Goal: Transaction & Acquisition: Purchase product/service

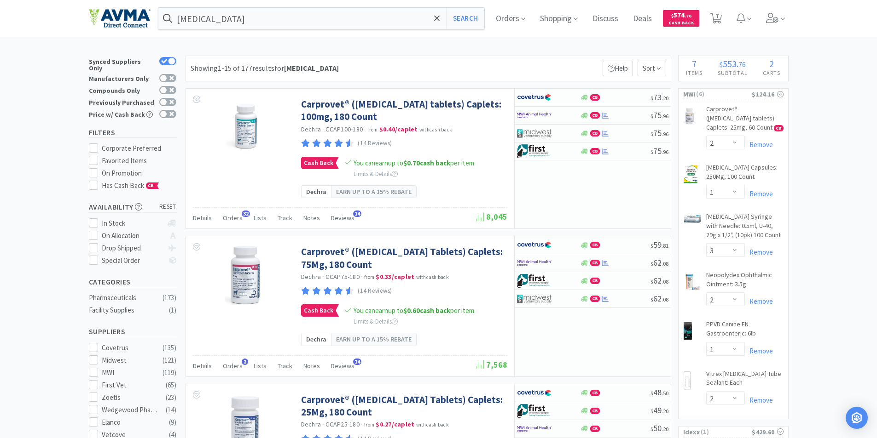
select select "2"
select select "1"
select select "3"
select select "2"
select select "1"
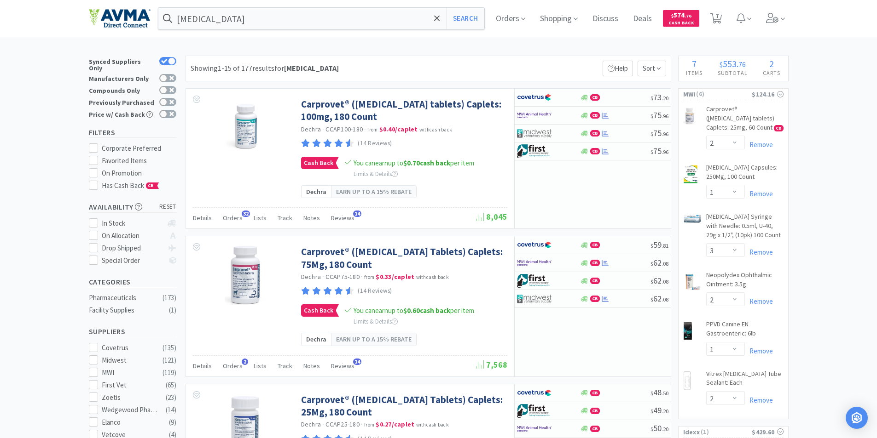
select select "2"
select select "1"
click at [718, 19] on span "7" at bounding box center [716, 15] width 3 height 37
select select "1"
select select "2"
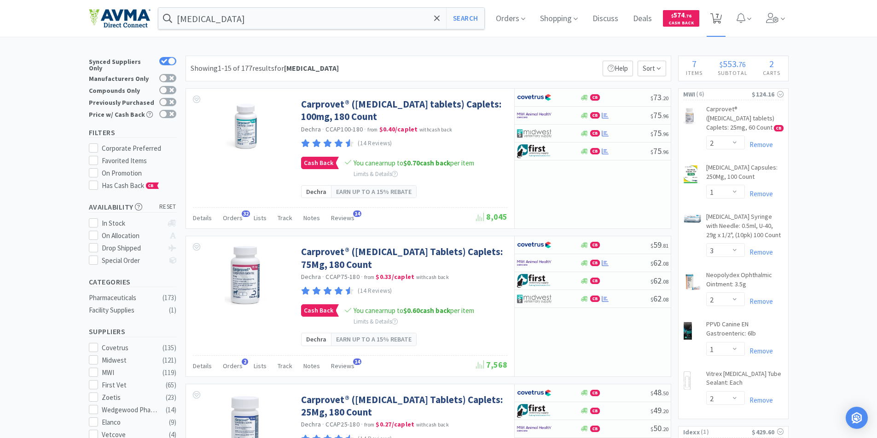
select select "1"
select select "3"
select select "2"
select select "1"
select select "2"
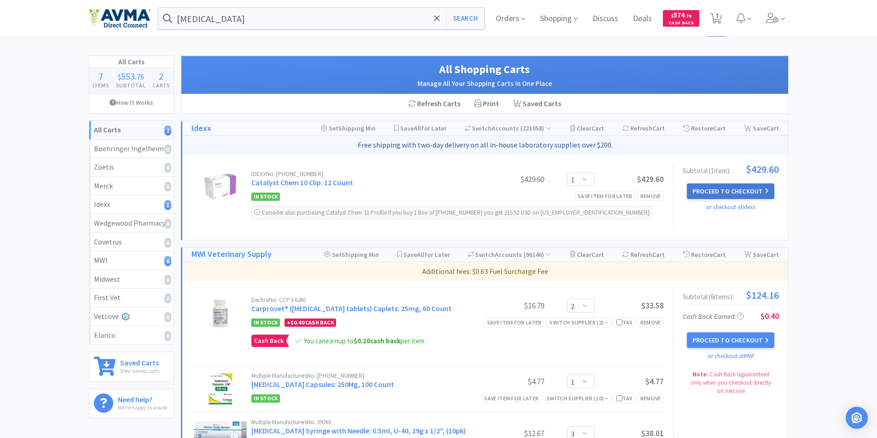
click at [728, 189] on button "Proceed to Checkout" at bounding box center [729, 192] width 87 height 16
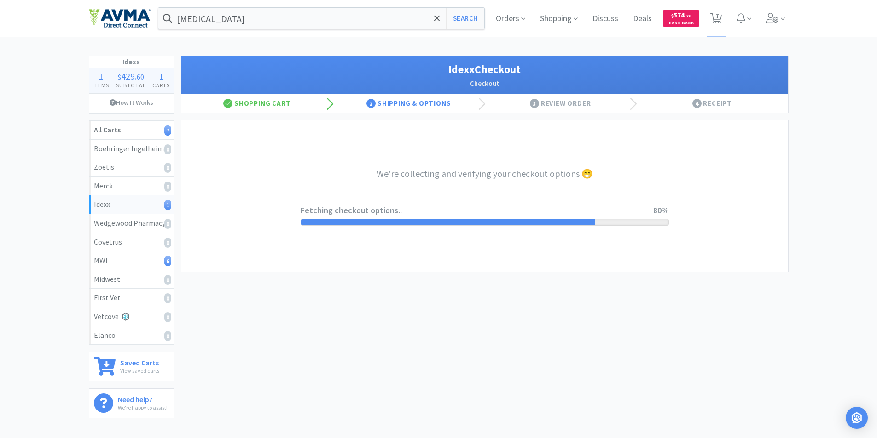
select select "904"
select select "003"
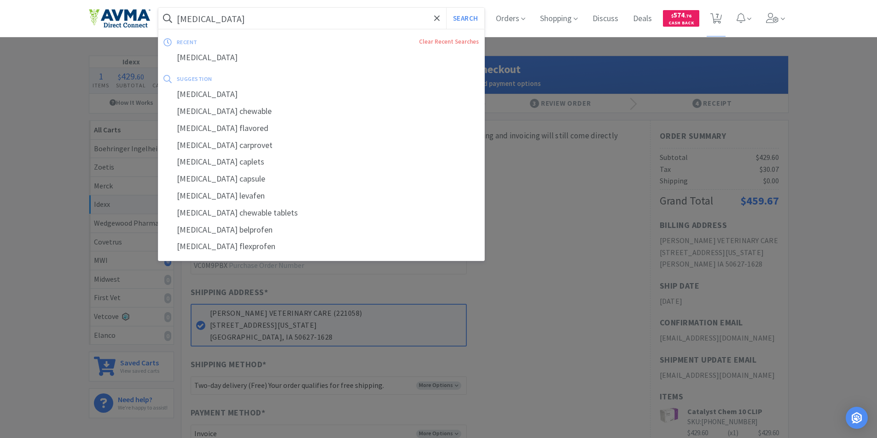
click at [223, 18] on input "[MEDICAL_DATA]" at bounding box center [321, 18] width 326 height 21
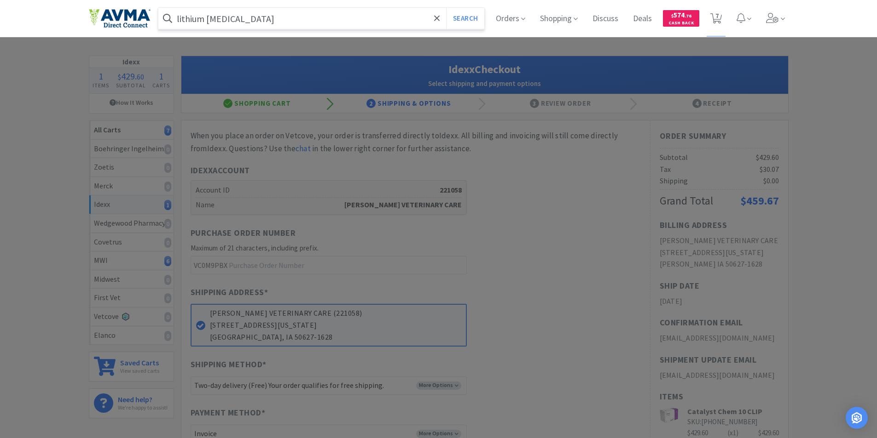
type input "lithium [MEDICAL_DATA]"
click at [446, 8] on button "Search" at bounding box center [465, 18] width 38 height 21
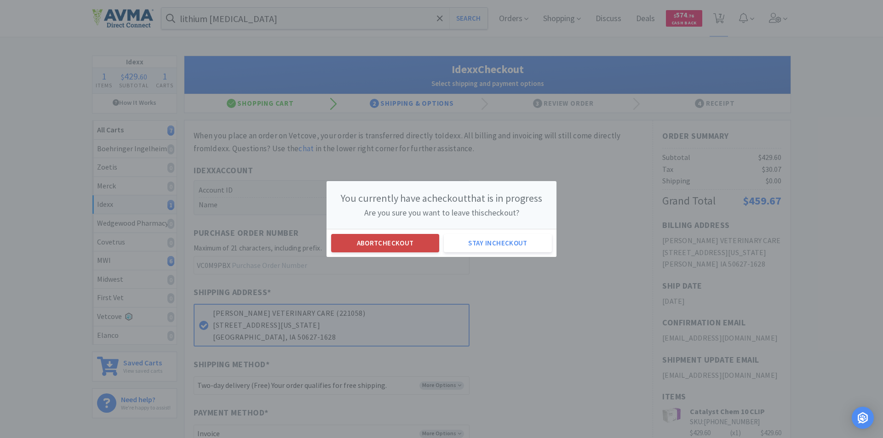
click at [365, 246] on button "Abort checkout" at bounding box center [385, 243] width 108 height 18
select select "2"
select select "1"
select select "3"
select select "2"
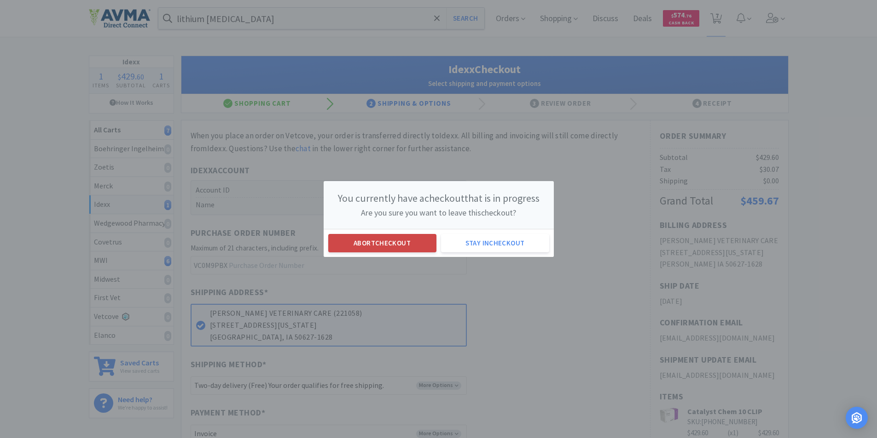
select select "1"
select select "2"
select select "1"
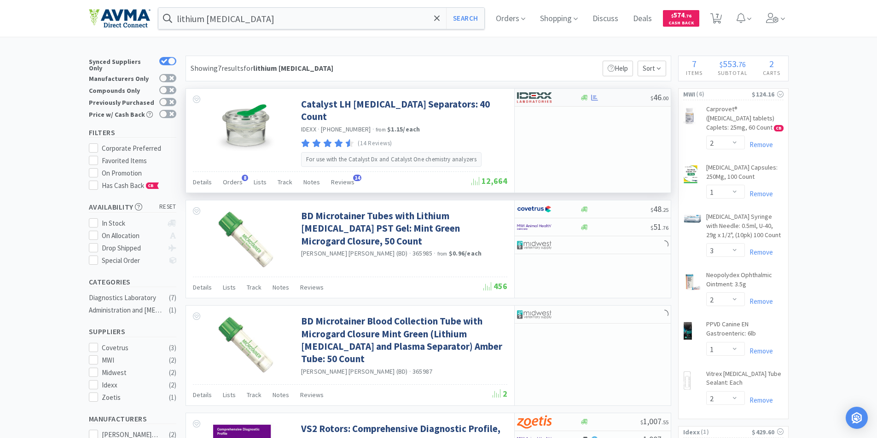
click at [529, 97] on img at bounding box center [534, 98] width 35 height 14
select select "1"
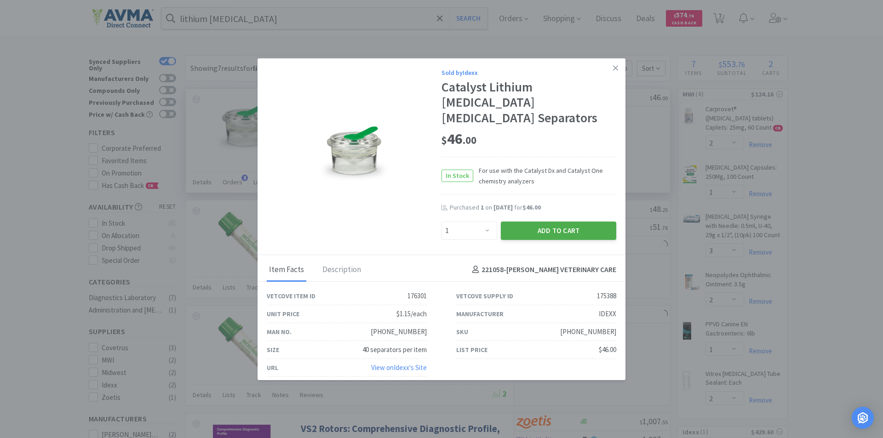
click at [539, 222] on button "Add to Cart" at bounding box center [558, 231] width 115 height 18
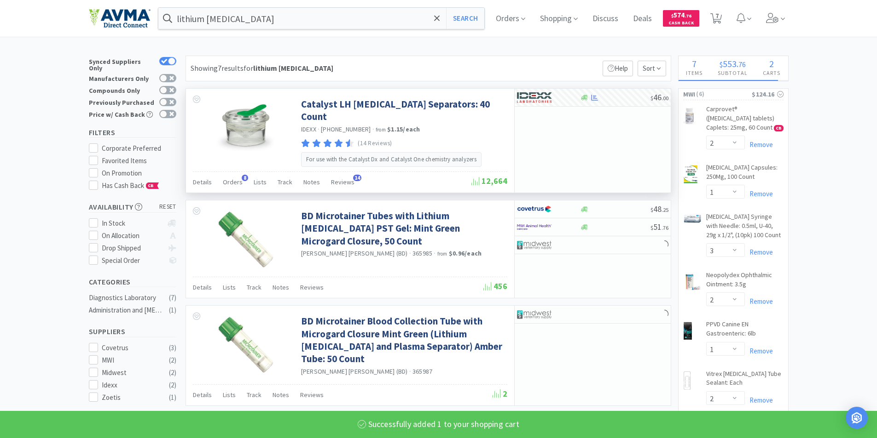
select select "1"
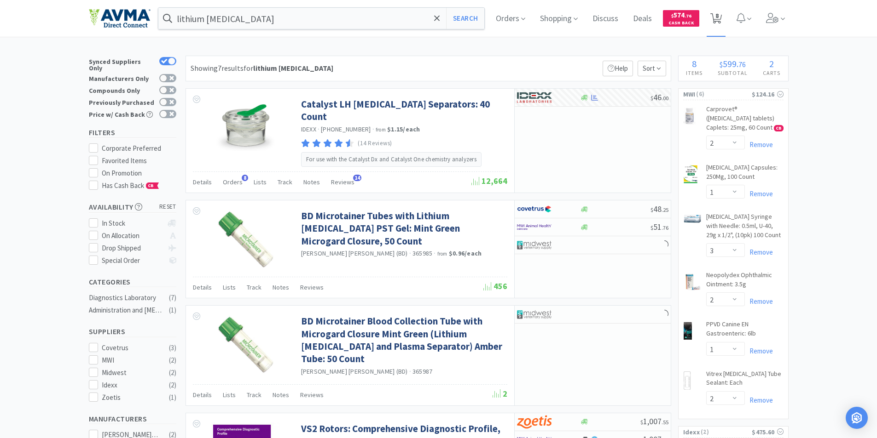
click at [718, 17] on span "8" at bounding box center [716, 15] width 3 height 37
select select "1"
select select "2"
select select "1"
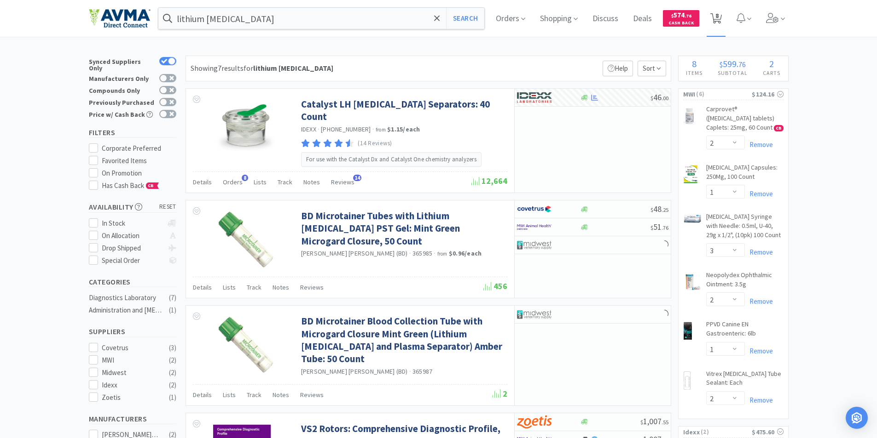
select select "3"
select select "2"
select select "1"
select select "2"
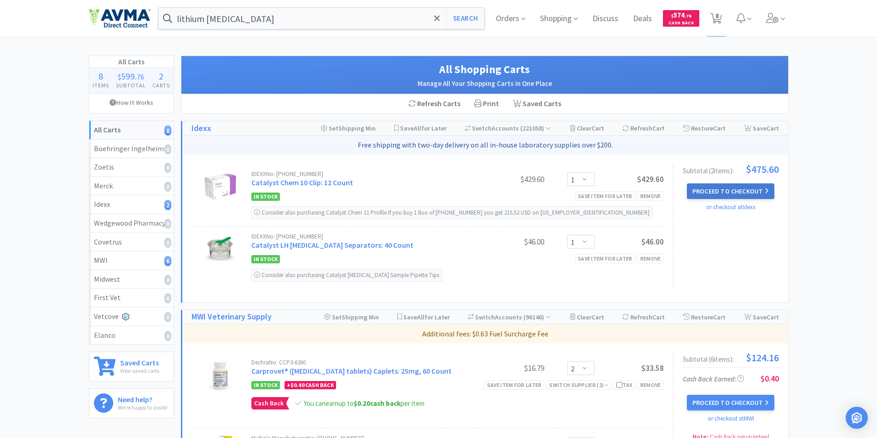
click at [729, 192] on button "Proceed to Checkout" at bounding box center [729, 192] width 87 height 16
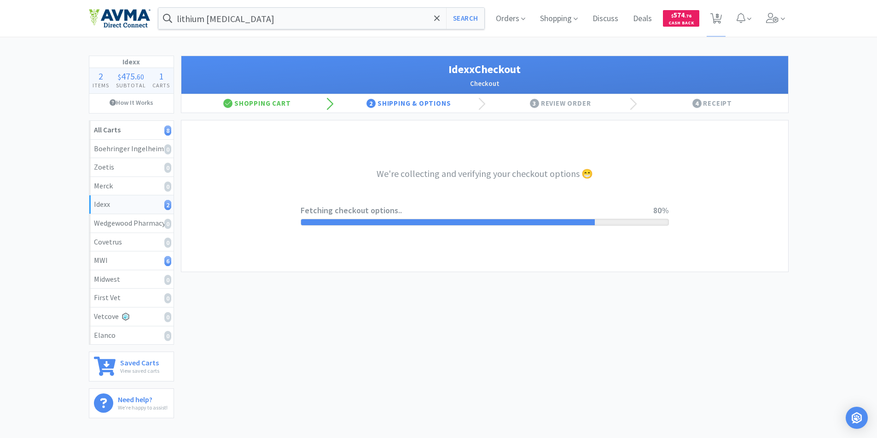
select select "904"
select select "003"
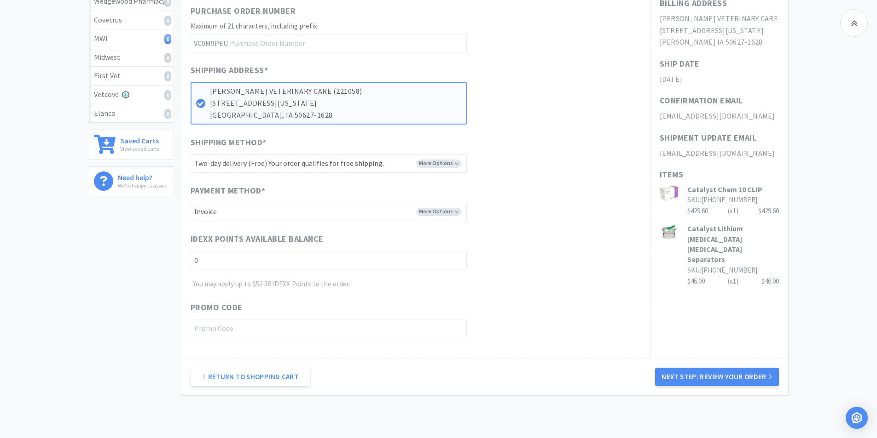
scroll to position [274, 0]
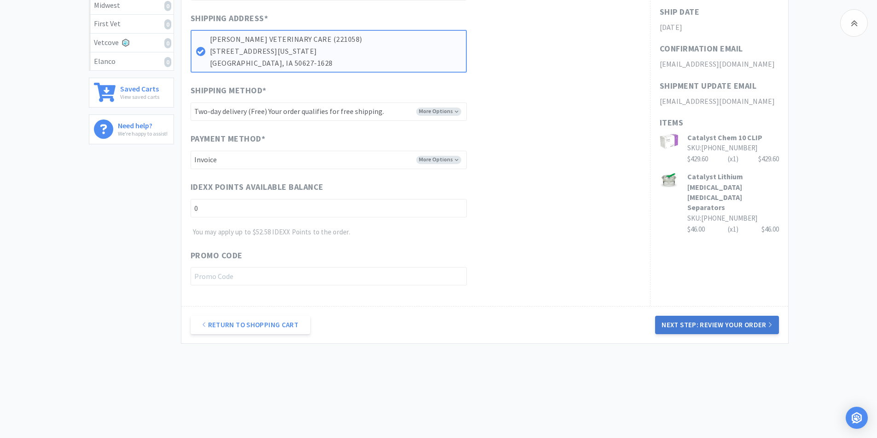
click at [715, 324] on button "Next Step: Review Your Order" at bounding box center [716, 325] width 123 height 18
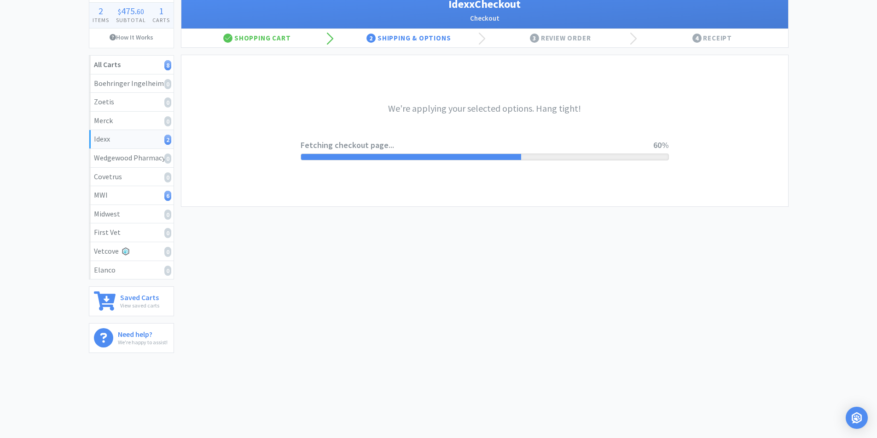
scroll to position [0, 0]
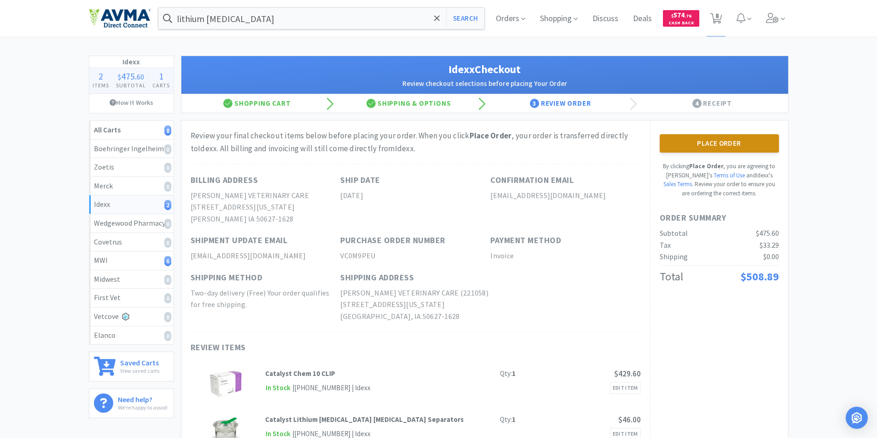
click at [701, 144] on button "Place Order" at bounding box center [718, 143] width 119 height 18
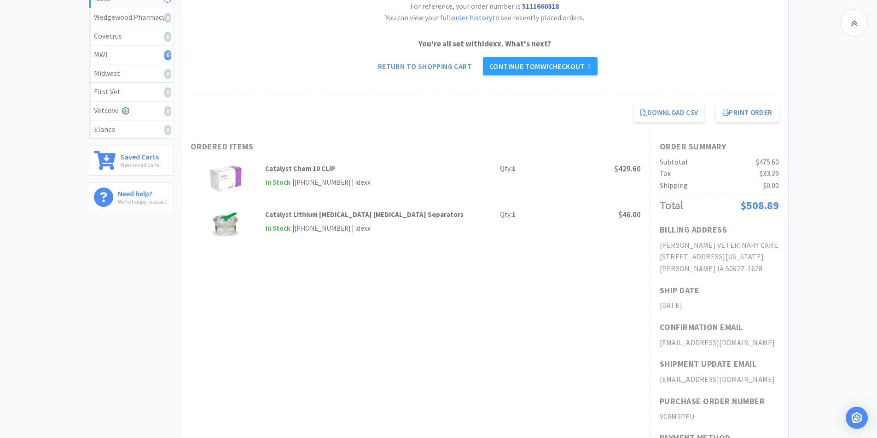
scroll to position [138, 0]
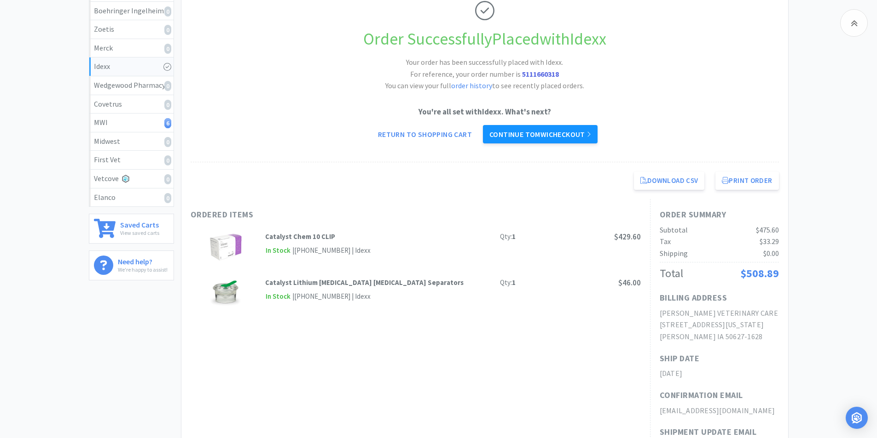
click at [529, 133] on link "Continue to MWI checkout" at bounding box center [540, 134] width 115 height 18
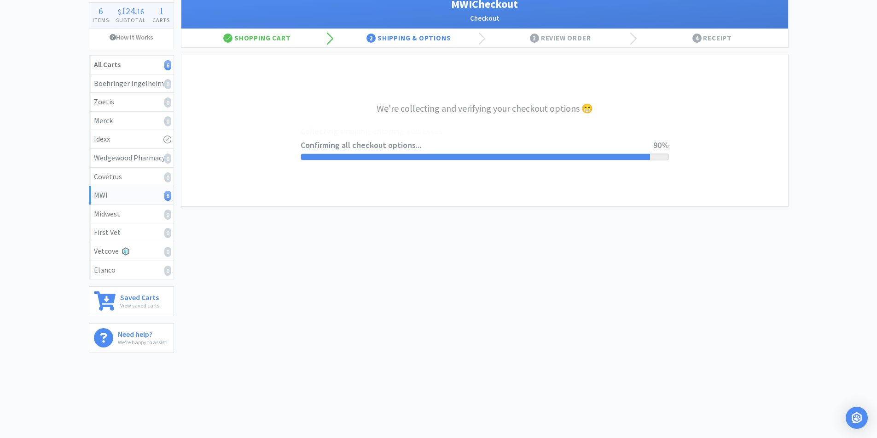
select select "STD_"
select select "SPS"
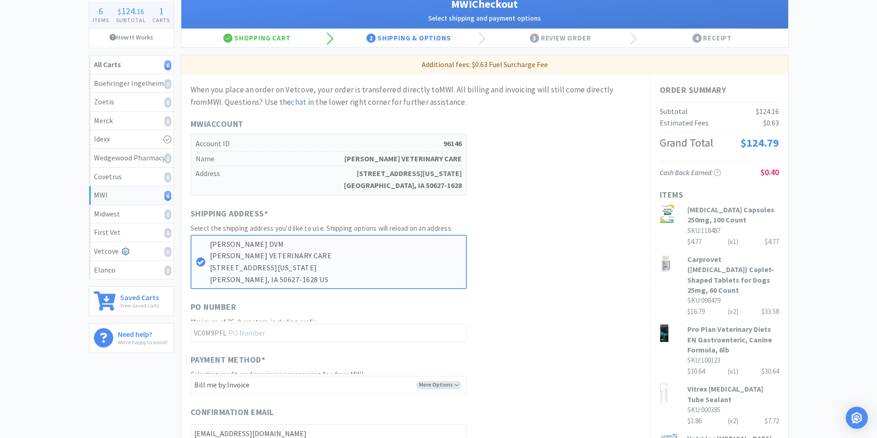
scroll to position [0, 0]
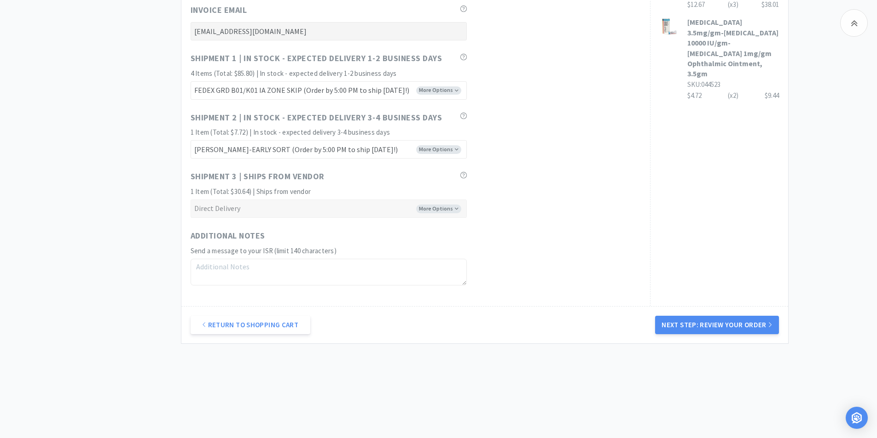
click at [700, 325] on button "Next Step: Review Your Order" at bounding box center [716, 325] width 123 height 18
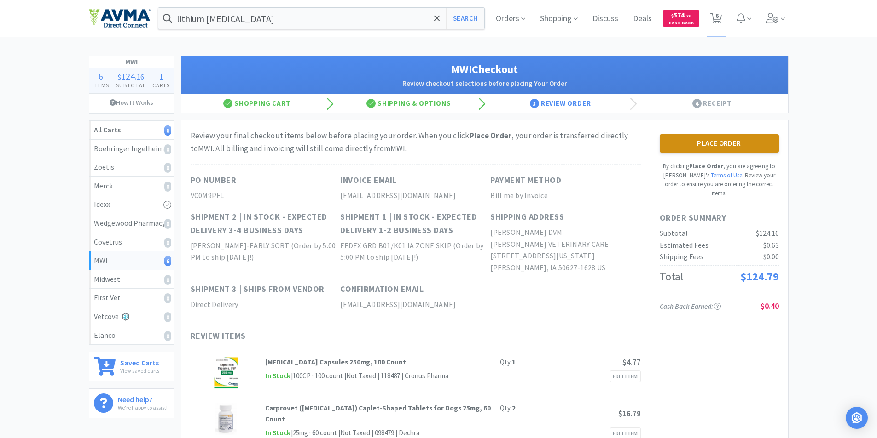
click at [682, 146] on button "Place Order" at bounding box center [718, 143] width 119 height 18
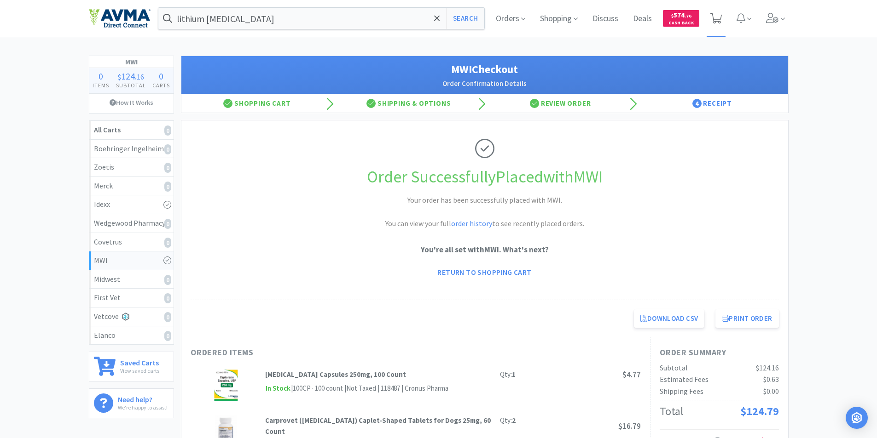
click at [717, 19] on icon at bounding box center [716, 18] width 12 height 10
